Goal: Information Seeking & Learning: Check status

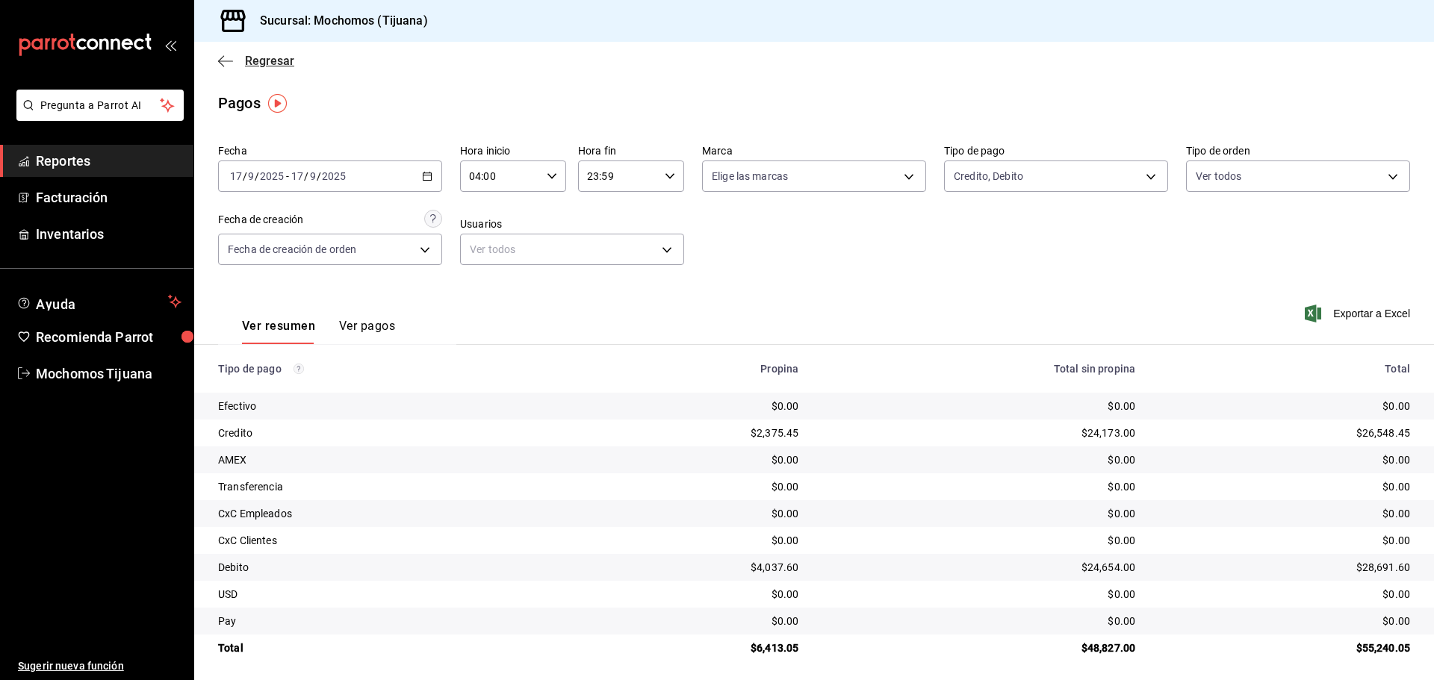
click at [272, 54] on span "Regresar" at bounding box center [269, 61] width 49 height 14
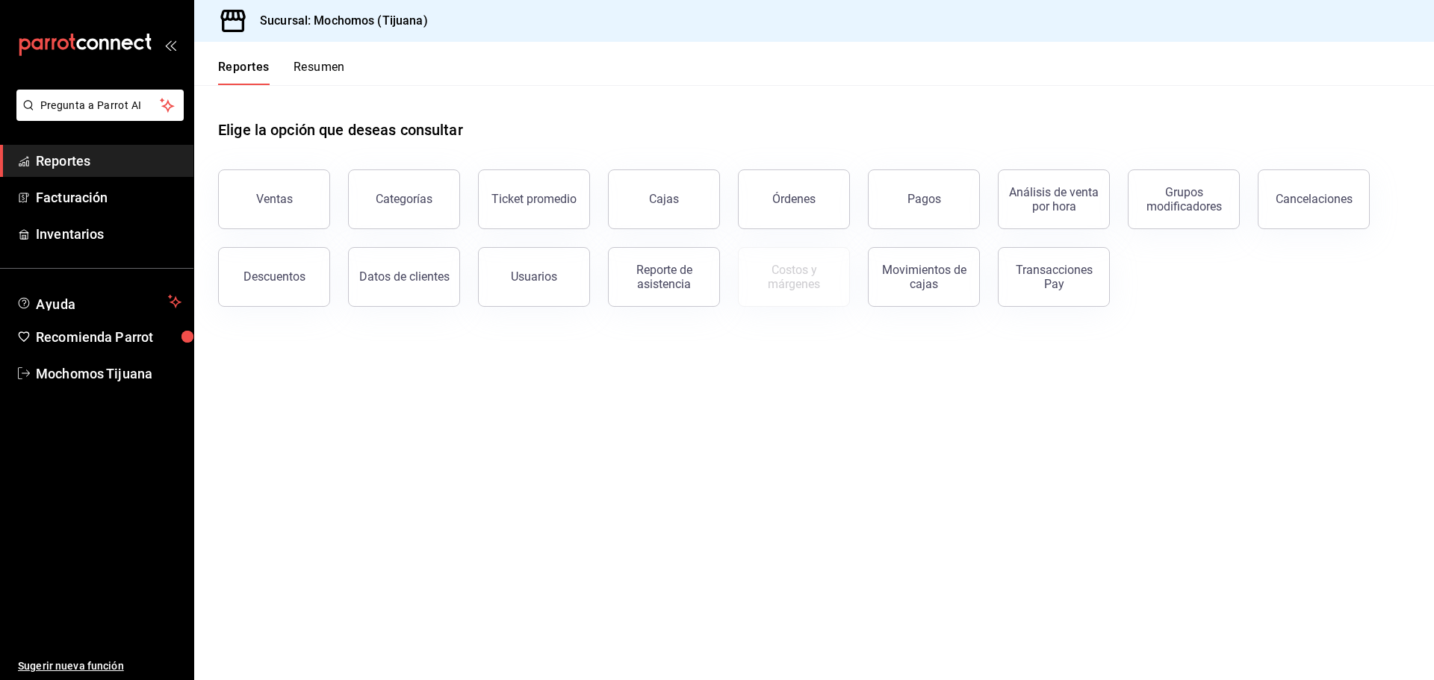
click at [272, 54] on div "Reportes Resumen" at bounding box center [269, 63] width 151 height 43
click at [883, 193] on button "Pagos" at bounding box center [924, 200] width 112 height 60
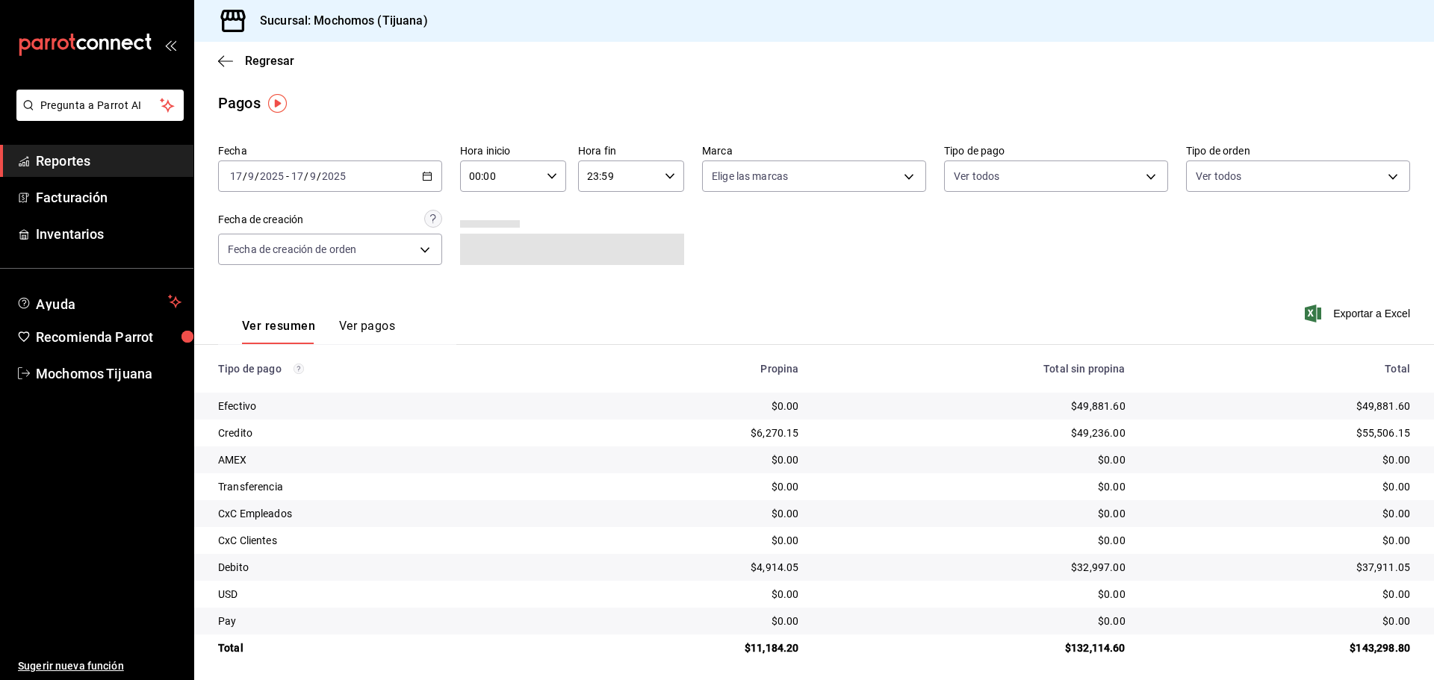
click at [547, 172] on icon "button" at bounding box center [552, 176] width 10 height 10
click at [479, 276] on button "04" at bounding box center [484, 283] width 47 height 30
type input "04:00"
click at [996, 183] on div at bounding box center [717, 340] width 1434 height 680
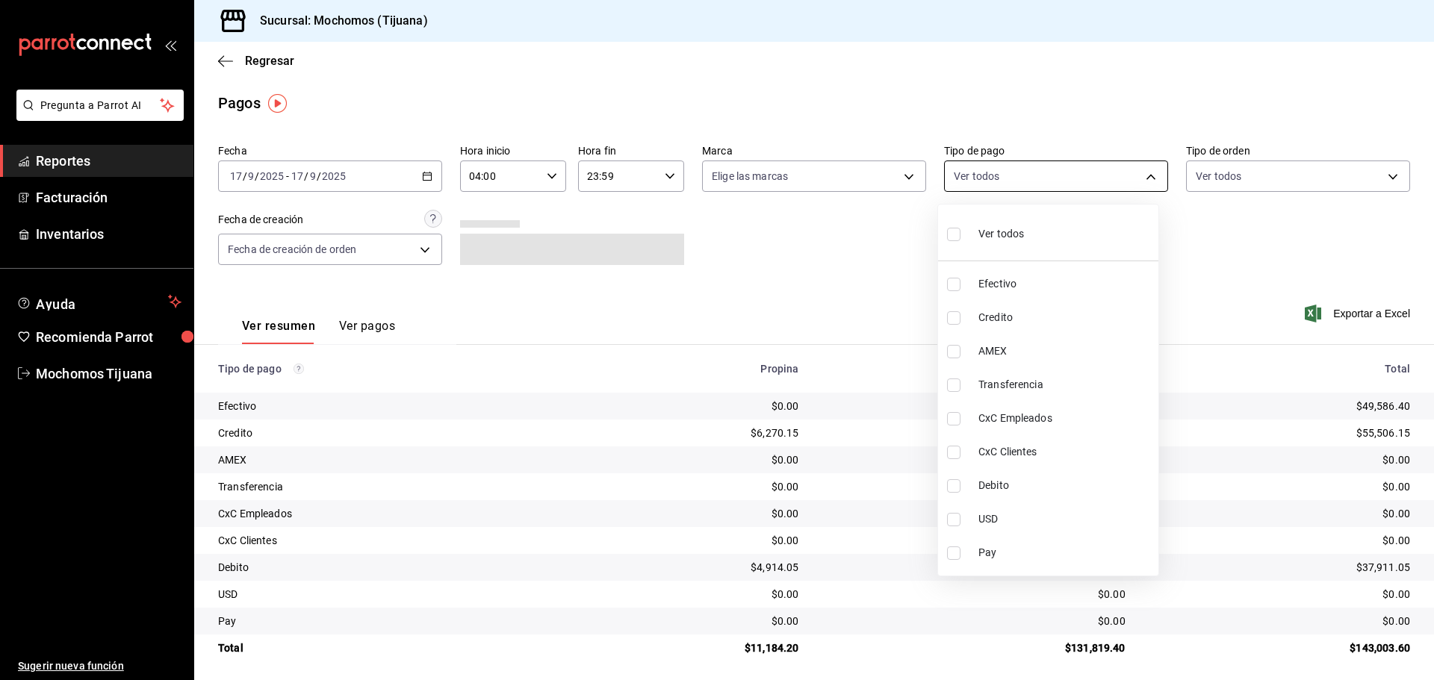
click at [1001, 178] on body "Pregunta a Parrot AI Reportes Facturación Inventarios Ayuda Recomienda Parrot M…" at bounding box center [717, 340] width 1434 height 680
click at [989, 315] on span "Credito" at bounding box center [1065, 318] width 174 height 16
type input "a27a072c-b141-4985-9f83-ae60dbe2196b"
checkbox input "true"
click at [998, 486] on span "Debito" at bounding box center [1072, 486] width 174 height 16
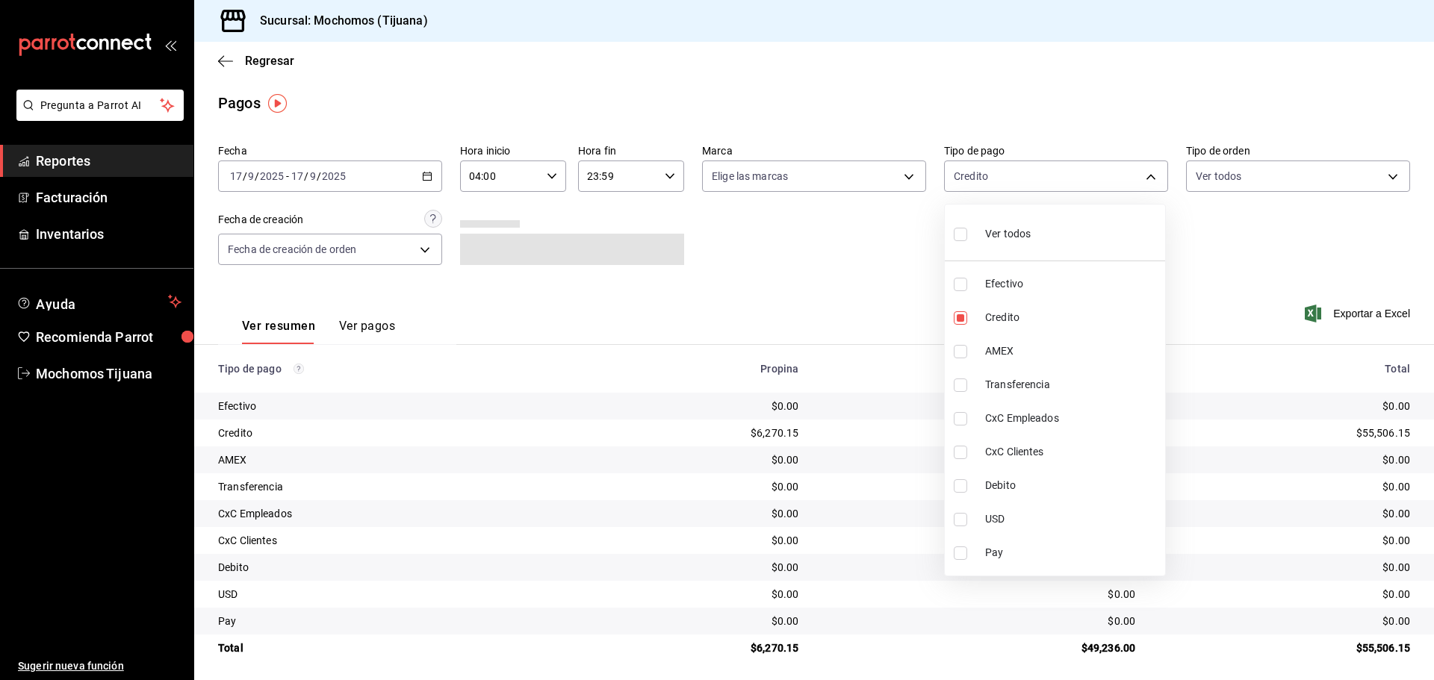
type input "a27a072c-b141-4985-9f83-ae60dbe2196b,b7370aa5-450f-4a05-bab4-2784151f97fb"
checkbox input "true"
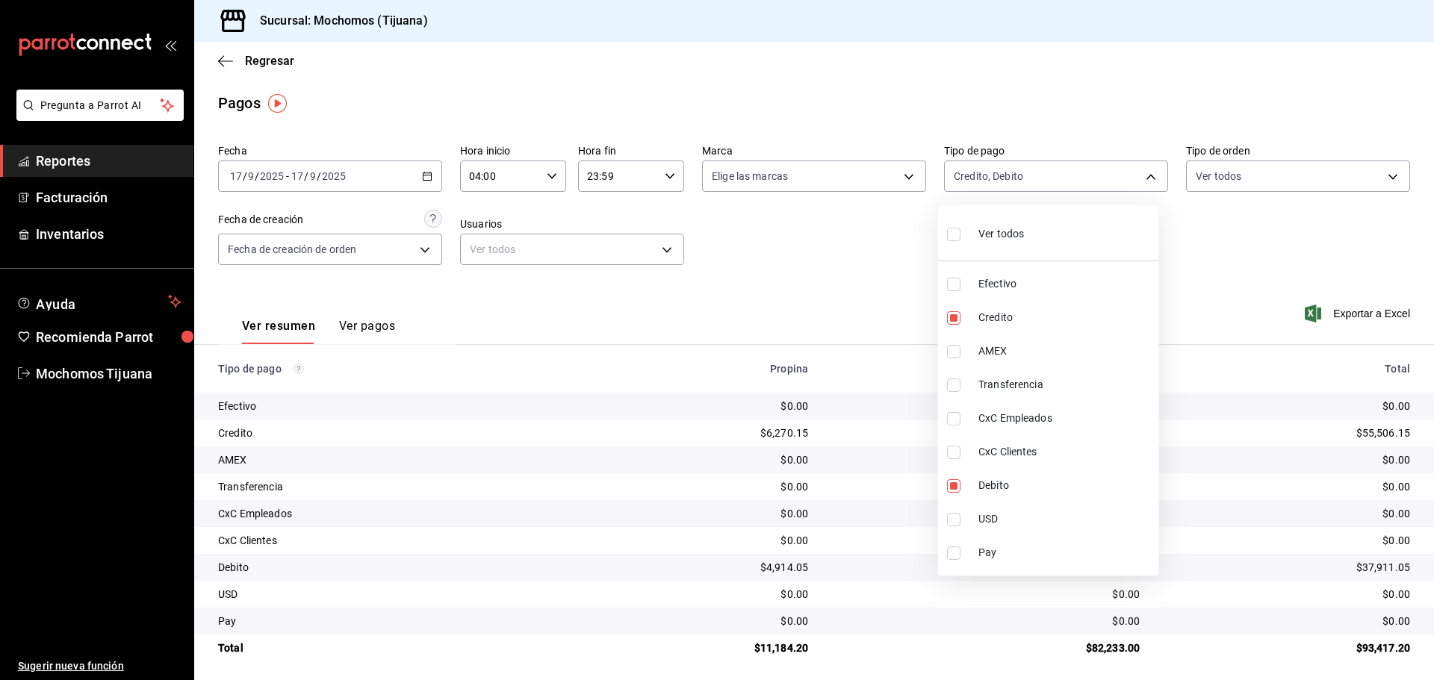
click at [278, 60] on div at bounding box center [717, 340] width 1434 height 680
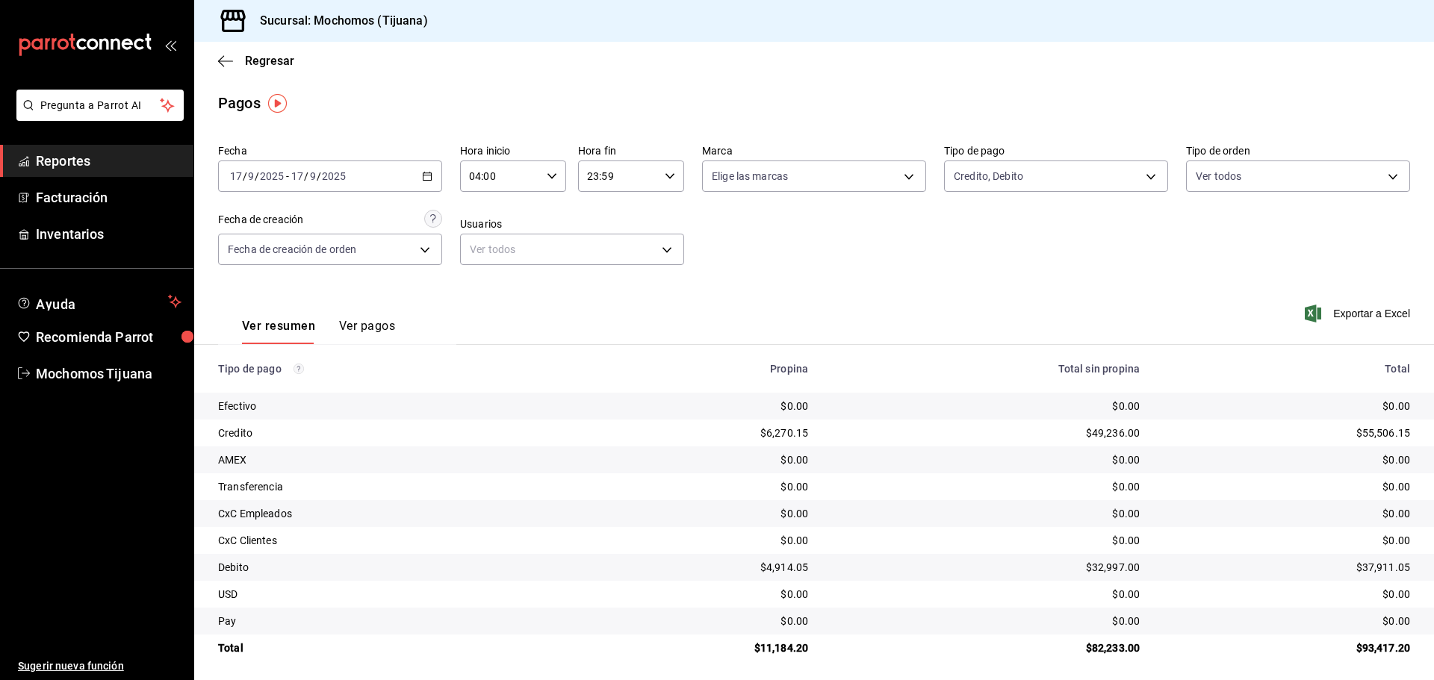
click at [278, 60] on div "Ver todos Efectivo Credito AMEX Transferencia CxC Empleados CxC Clientes Debito…" at bounding box center [717, 340] width 1434 height 680
click at [278, 60] on span "Regresar" at bounding box center [269, 61] width 49 height 14
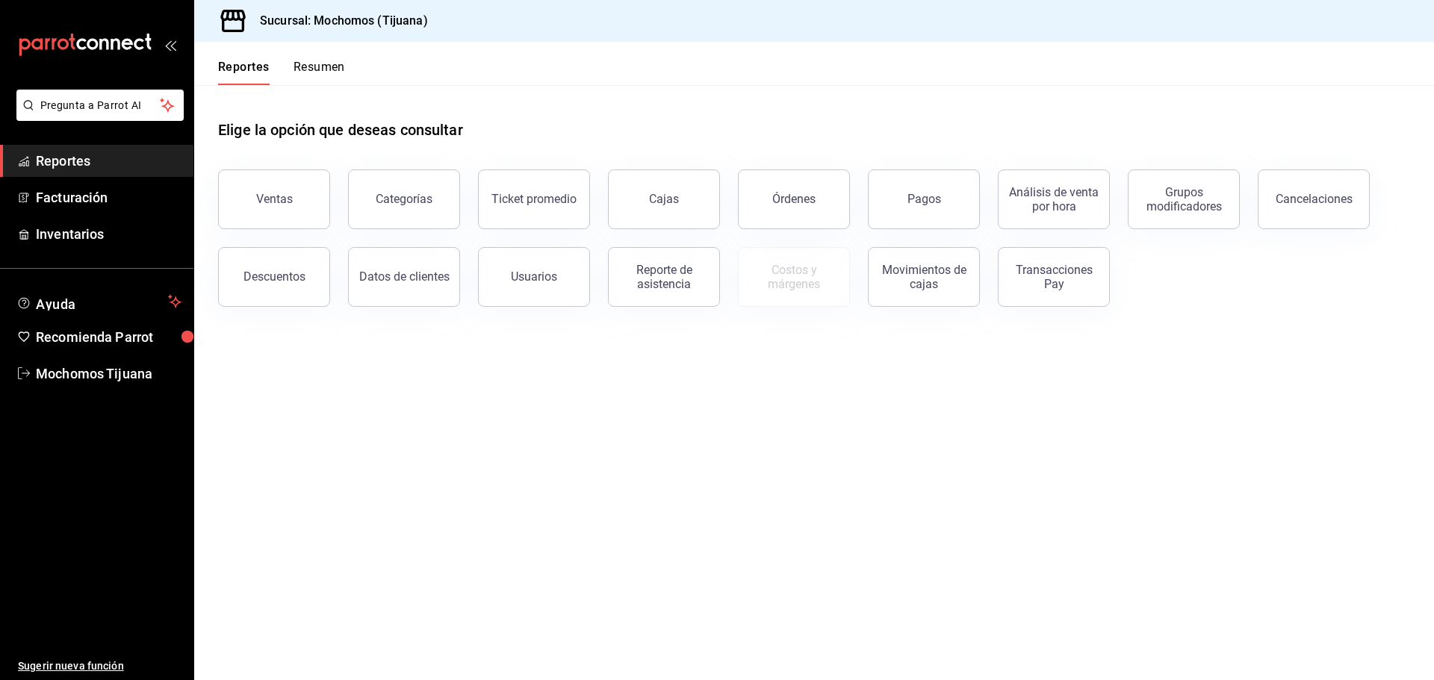
click at [870, 199] on div "Pagos" at bounding box center [915, 191] width 130 height 78
click at [916, 190] on button "Pagos" at bounding box center [924, 200] width 112 height 60
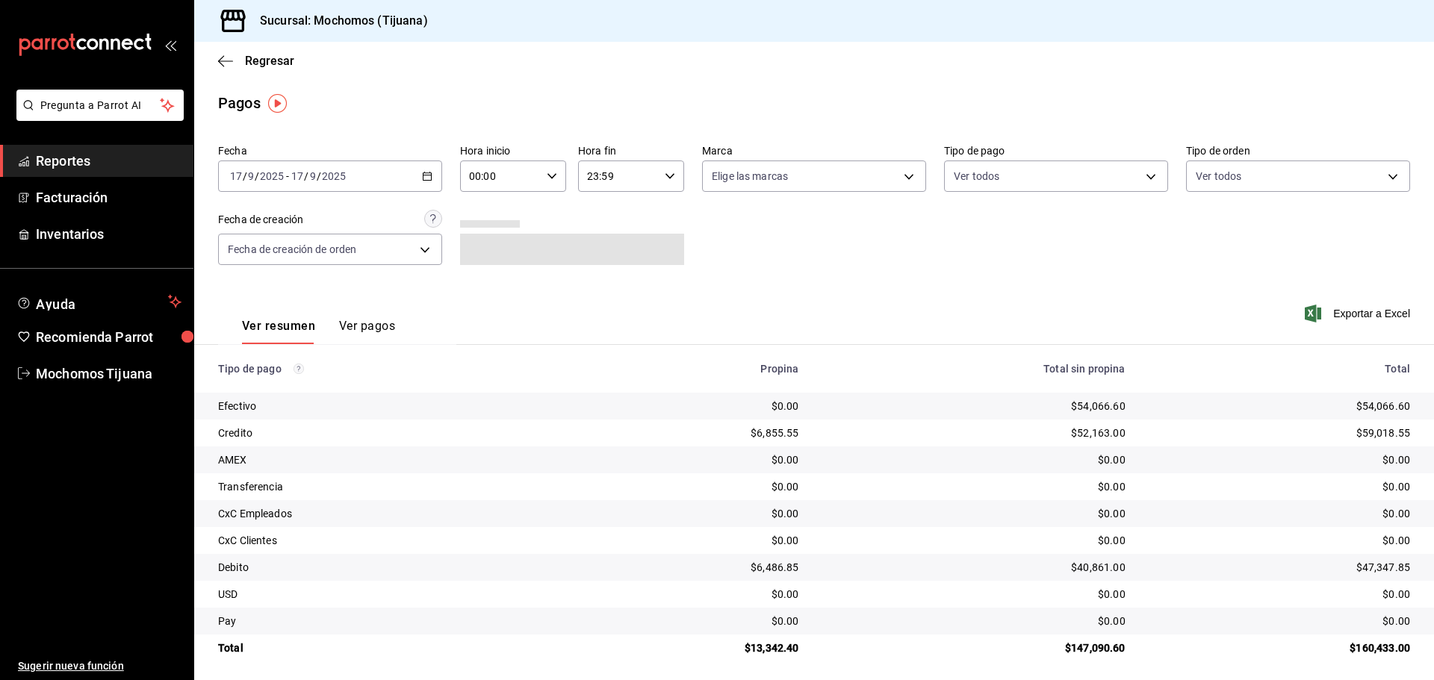
click at [547, 172] on icon "button" at bounding box center [552, 176] width 10 height 10
drag, startPoint x: 487, startPoint y: 280, endPoint x: 521, endPoint y: 273, distance: 35.2
click at [487, 281] on span "04" at bounding box center [484, 283] width 29 height 12
type input "04:00"
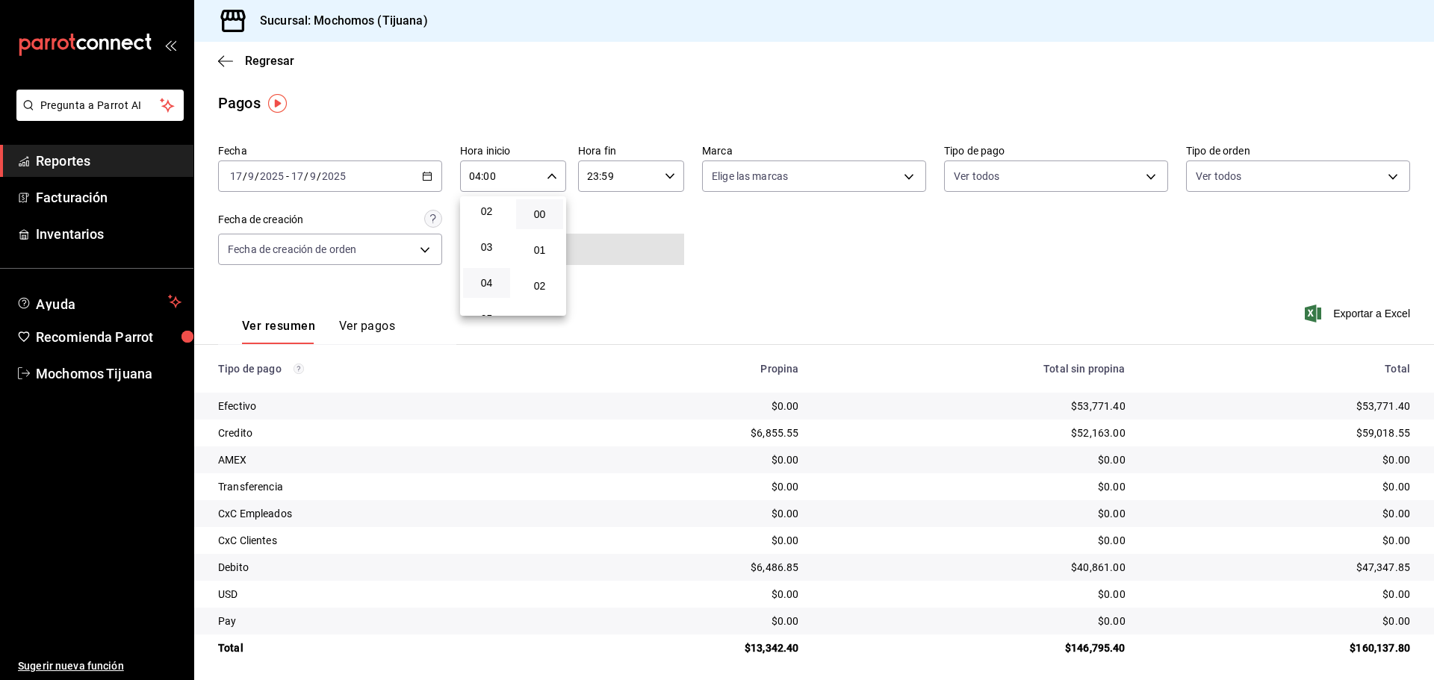
click at [1143, 170] on div at bounding box center [717, 340] width 1434 height 680
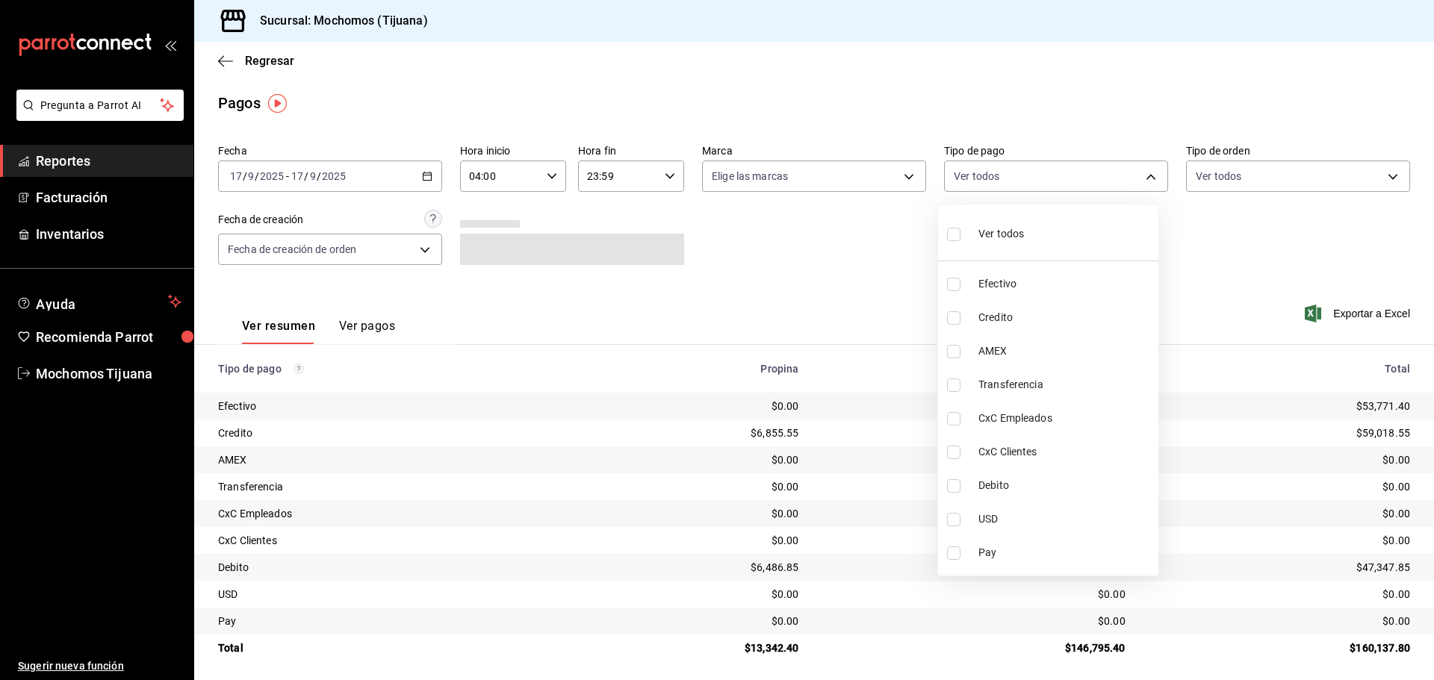
click at [1143, 170] on body "Pregunta a Parrot AI Reportes Facturación Inventarios Ayuda Recomienda Parrot M…" at bounding box center [717, 340] width 1434 height 680
click at [950, 320] on input "checkbox" at bounding box center [953, 317] width 13 height 13
checkbox input "true"
type input "a27a072c-b141-4985-9f83-ae60dbe2196b"
click at [964, 486] on input "checkbox" at bounding box center [960, 485] width 13 height 13
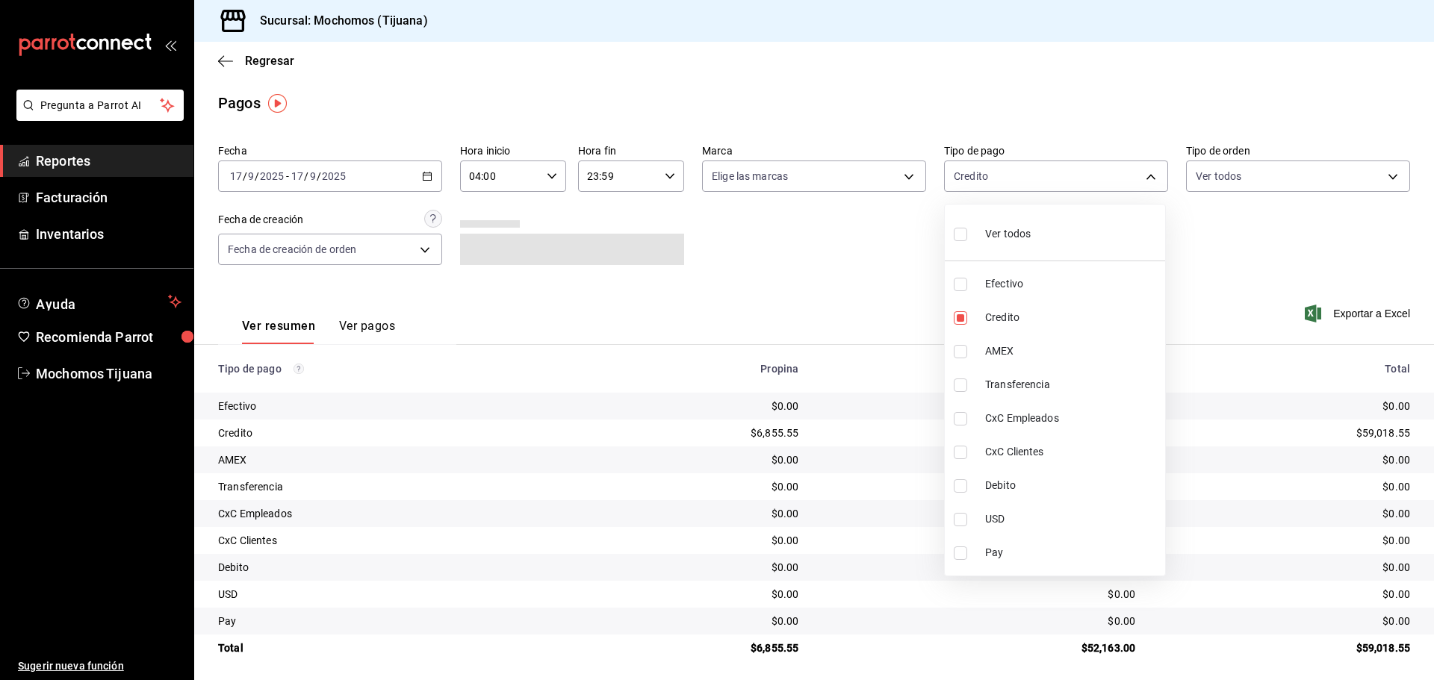
checkbox input "true"
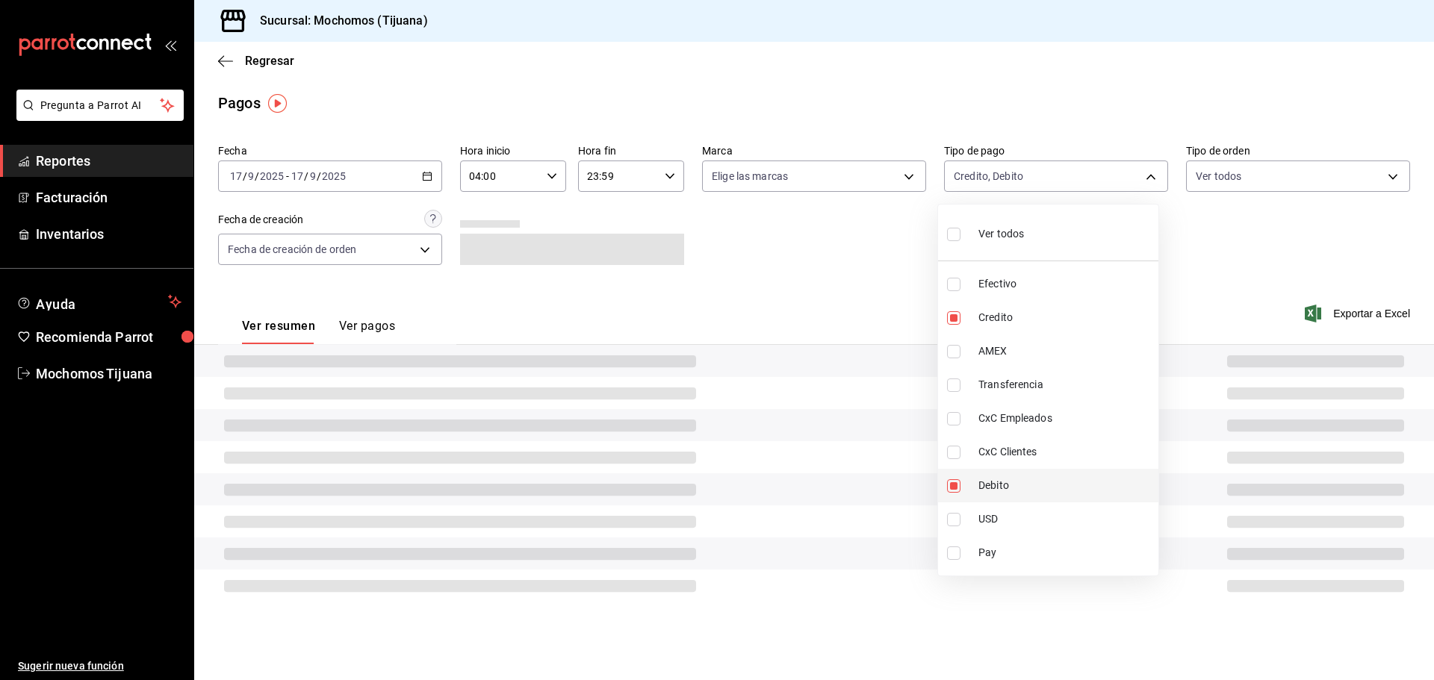
type input "a27a072c-b141-4985-9f83-ae60dbe2196b,b7370aa5-450f-4a05-bab4-2784151f97fb"
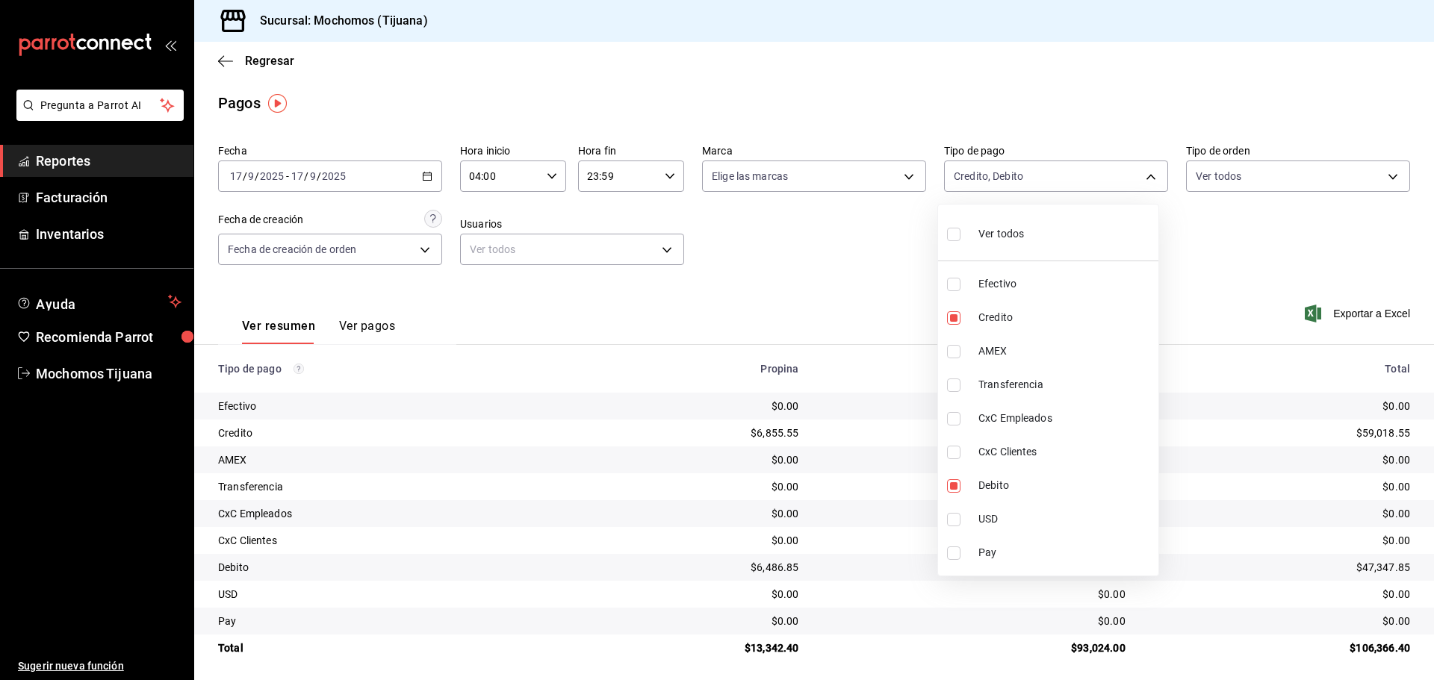
click at [735, 268] on div at bounding box center [717, 340] width 1434 height 680
